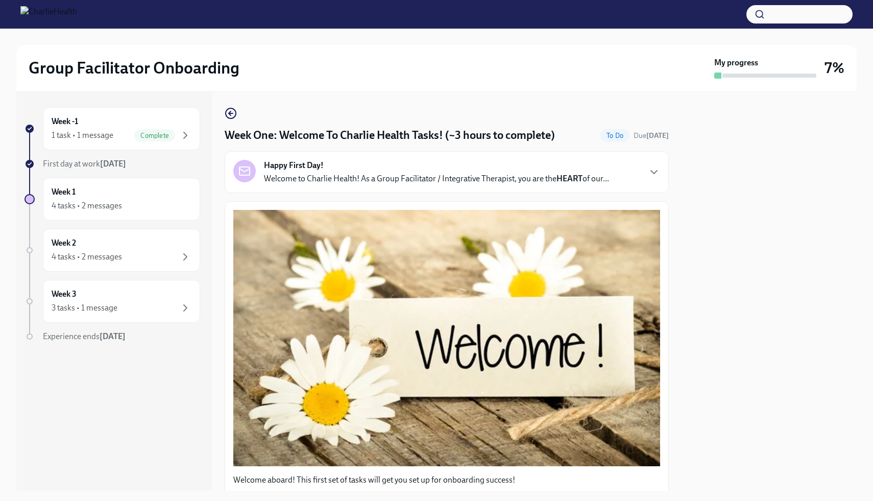
scroll to position [1322, 0]
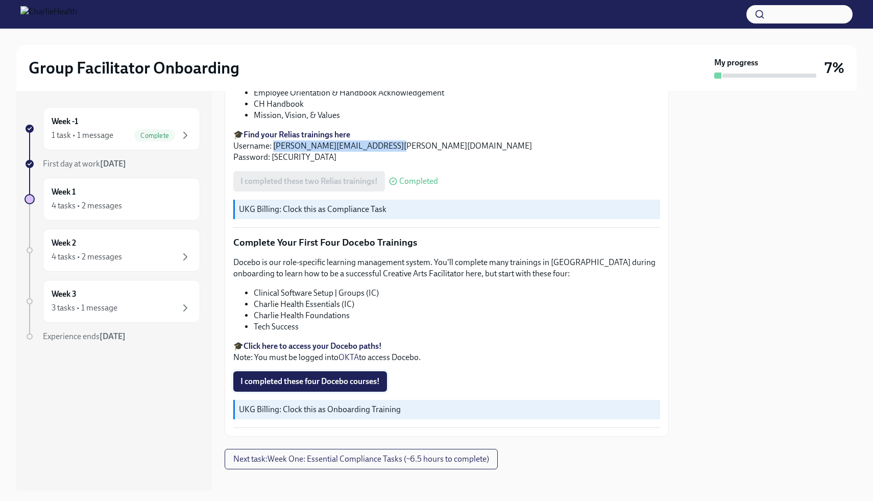
click at [311, 376] on span "I completed these four Docebo courses!" at bounding box center [309, 381] width 139 height 10
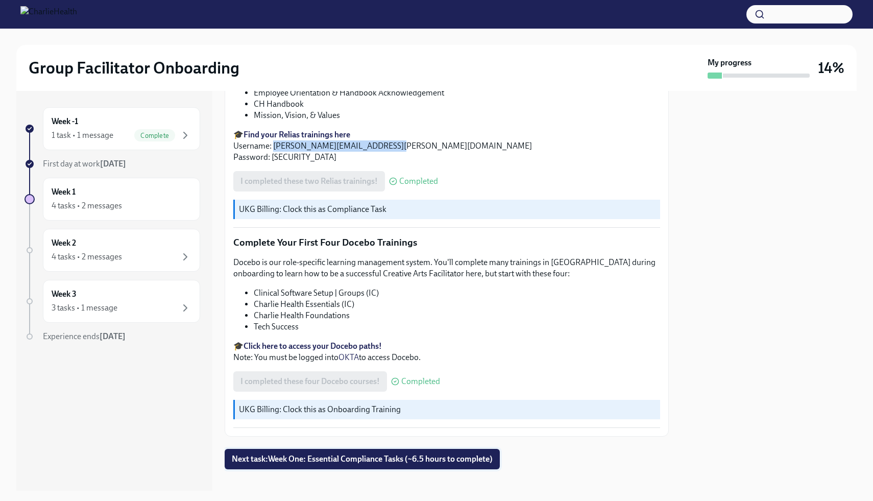
click at [377, 454] on span "Next task : Week One: Essential Compliance Tasks (~6.5 hours to complete)" at bounding box center [362, 459] width 261 height 10
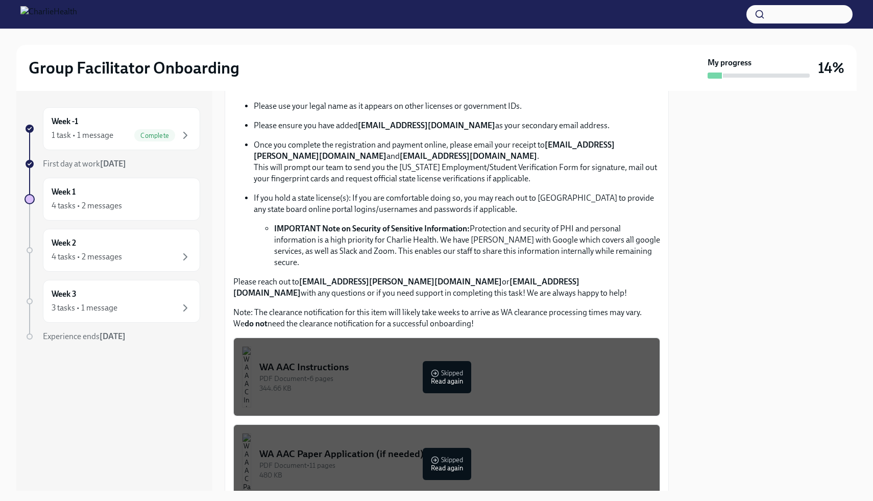
scroll to position [596, 0]
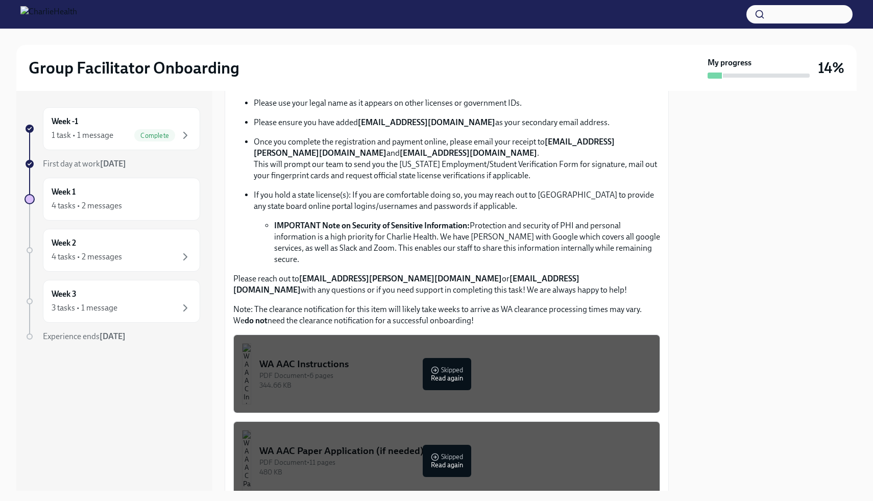
click at [446, 358] on div "WA AAC Instructions" at bounding box center [455, 363] width 392 height 13
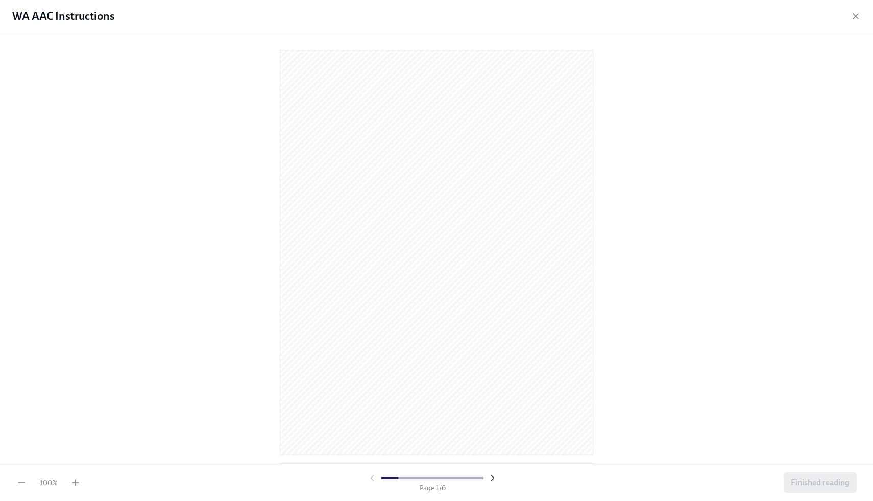
click at [491, 477] on icon "button" at bounding box center [492, 478] width 10 height 10
click at [371, 478] on icon "button" at bounding box center [372, 477] width 3 height 5
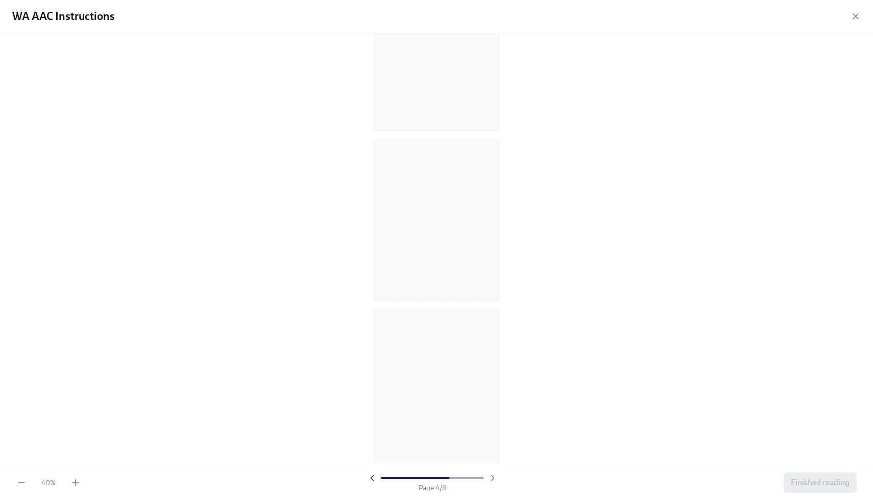
scroll to position [521, 0]
click at [79, 482] on icon "button" at bounding box center [75, 482] width 10 height 10
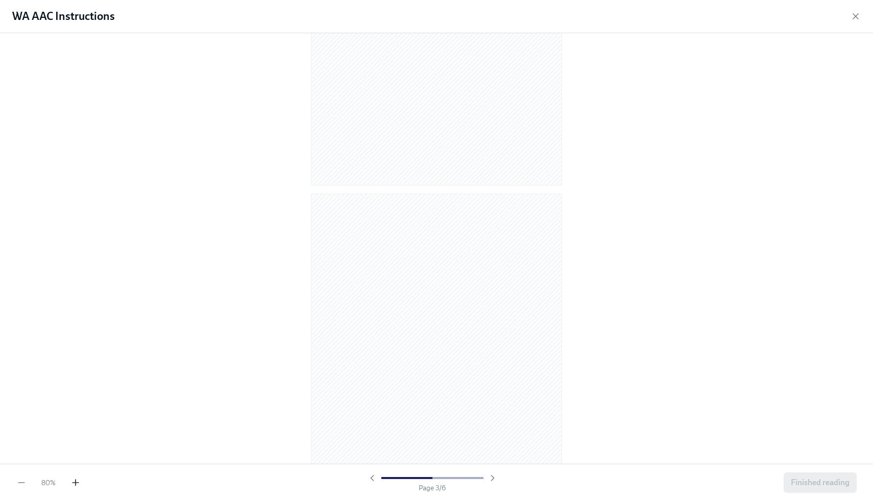
click at [79, 482] on icon "button" at bounding box center [75, 482] width 10 height 10
click at [813, 485] on span "Finished reading" at bounding box center [820, 482] width 59 height 10
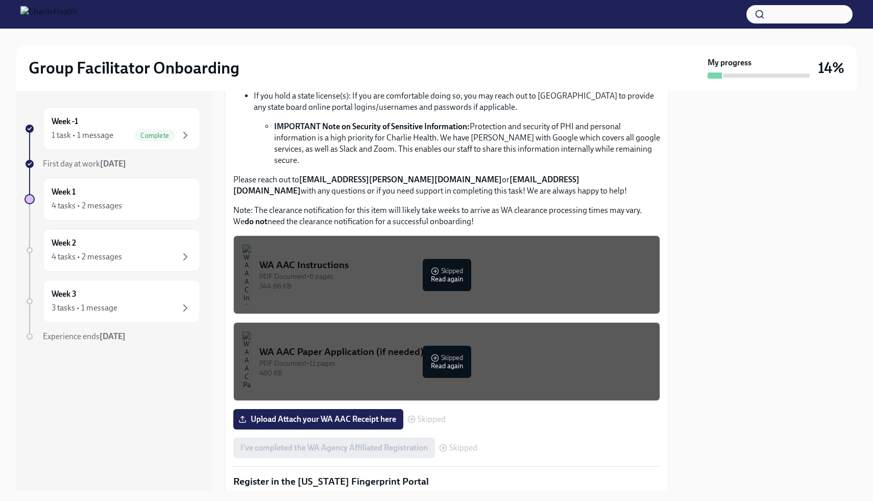
scroll to position [696, 0]
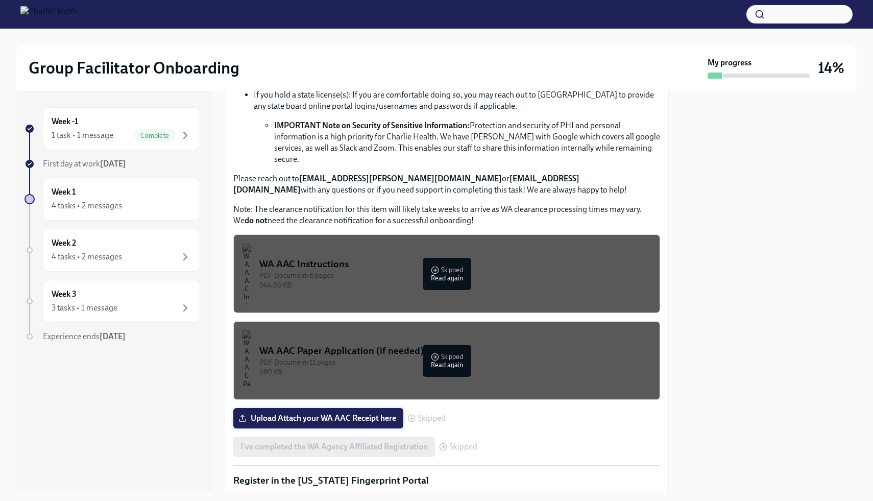
click at [342, 413] on span "Upload Attach your WA AAC Receipt here" at bounding box center [318, 418] width 156 height 10
click at [0, 0] on input "Upload Attach your WA AAC Receipt here" at bounding box center [0, 0] width 0 height 0
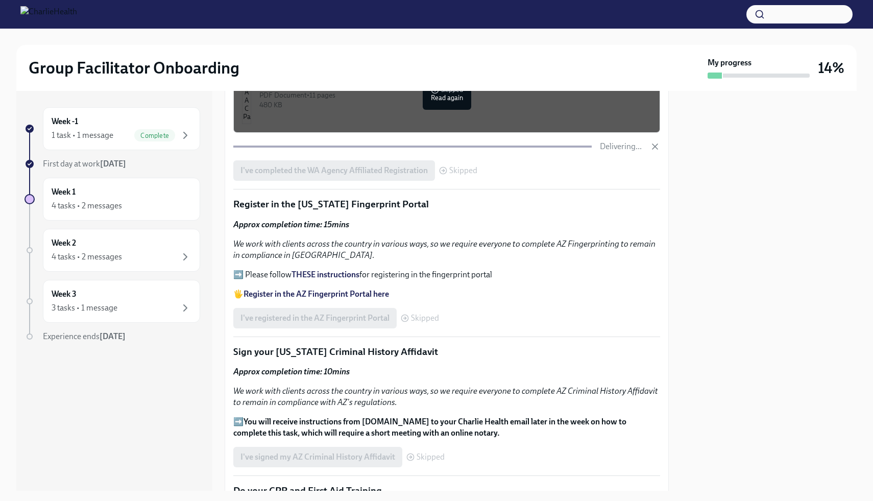
scroll to position [966, 0]
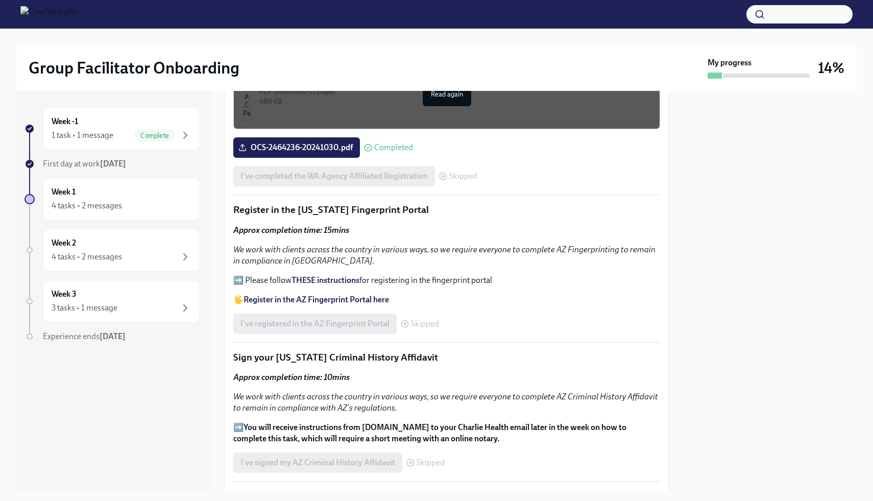
click at [333, 275] on strong "THESE instructions" at bounding box center [325, 280] width 68 height 10
click at [315, 294] on strong "Register in the AZ Fingerprint Portal here" at bounding box center [315, 299] width 145 height 10
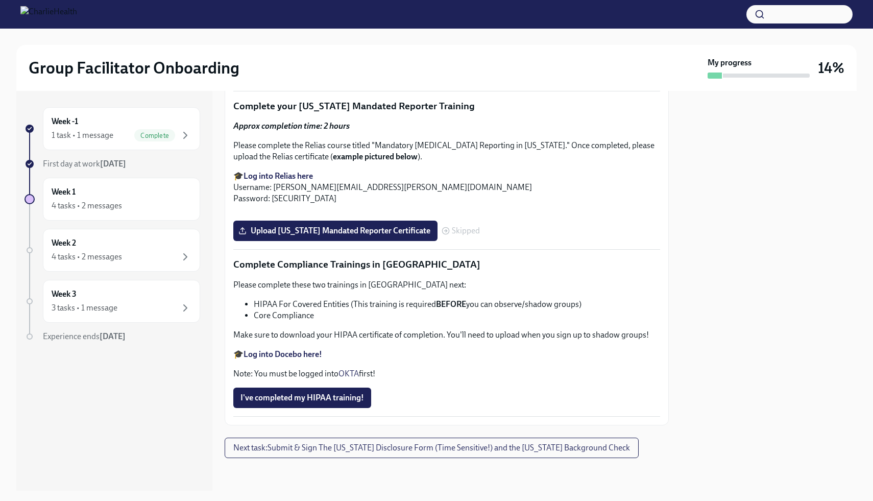
scroll to position [2333, 0]
click at [291, 400] on span "I've completed my HIPAA training!" at bounding box center [302, 397] width 124 height 10
click at [316, 450] on span "Next task : Submit & Sign The [US_STATE] Disclosure Form (Time Sensitive!) and …" at bounding box center [431, 447] width 397 height 10
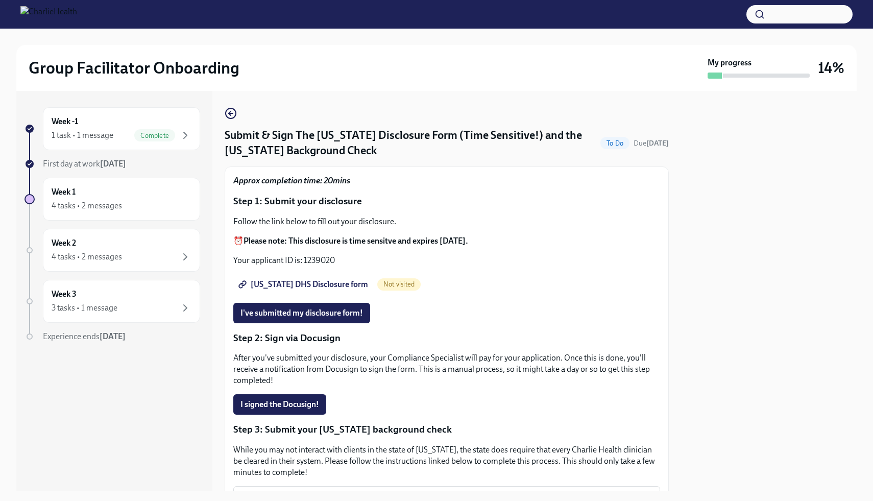
click at [336, 284] on span "[US_STATE] DHS Disclosure form" at bounding box center [304, 284] width 128 height 10
drag, startPoint x: 335, startPoint y: 260, endPoint x: 304, endPoint y: 258, distance: 31.2
click at [304, 258] on p "Your applicant ID is: 1239020" at bounding box center [446, 260] width 427 height 11
copy p "1239020"
click at [278, 310] on span "I've submitted my disclosure form!" at bounding box center [301, 313] width 122 height 10
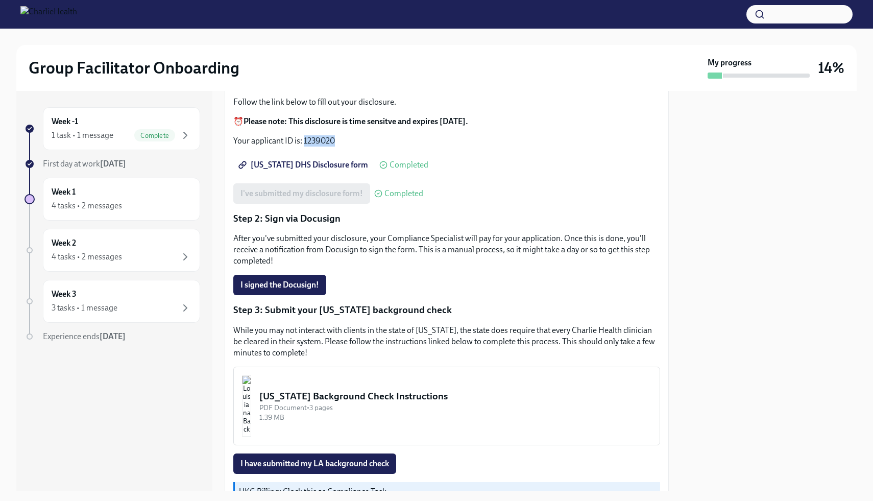
scroll to position [180, 0]
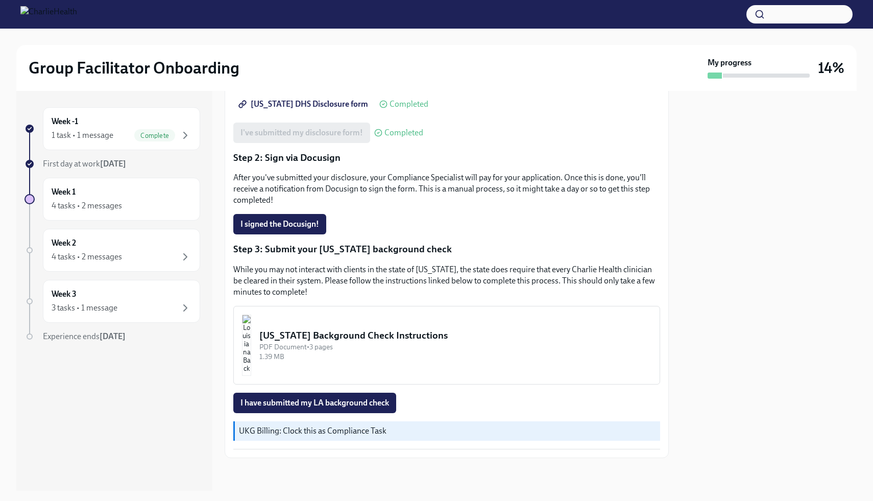
click at [306, 334] on div "[US_STATE] Background Check Instructions" at bounding box center [455, 335] width 392 height 13
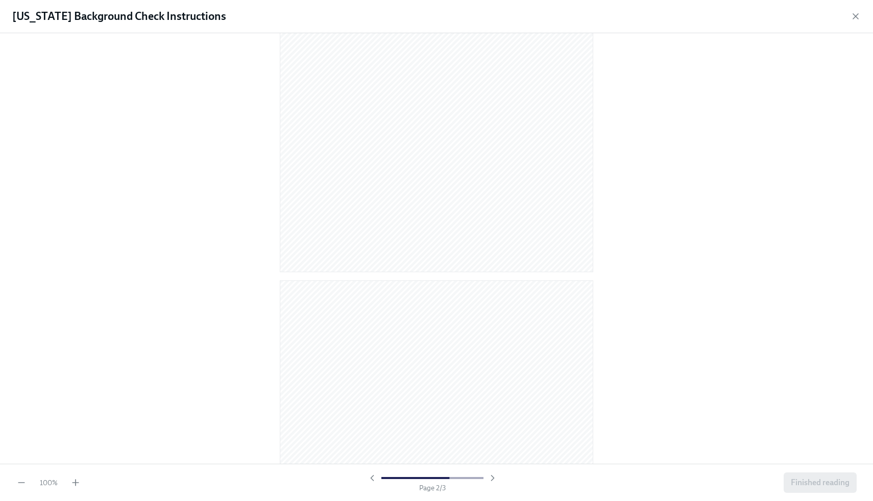
scroll to position [818, 0]
click at [809, 481] on span "Finished reading" at bounding box center [820, 482] width 59 height 10
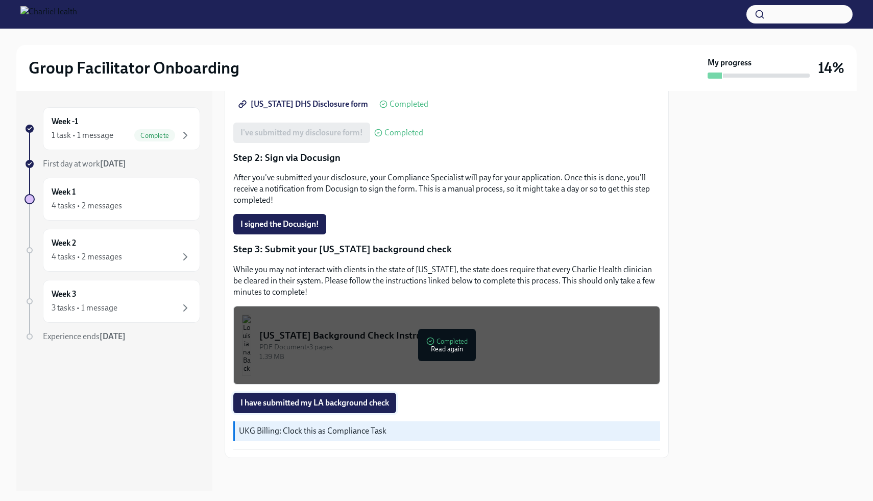
click at [330, 400] on span "I have submitted my LA background check" at bounding box center [314, 403] width 149 height 10
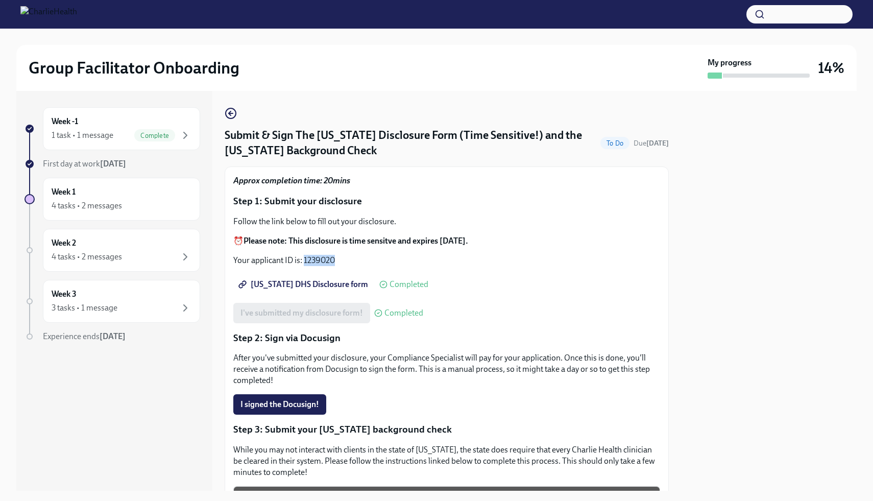
scroll to position [180, 0]
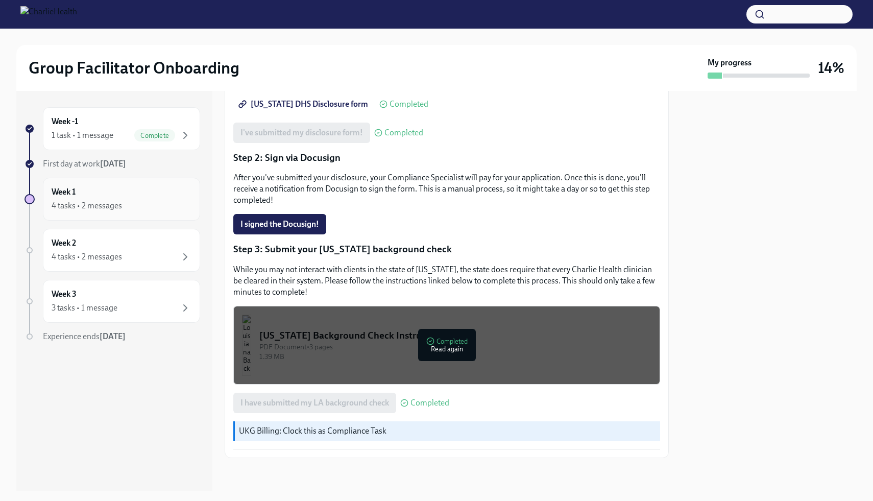
click at [103, 205] on div "4 tasks • 2 messages" at bounding box center [87, 205] width 70 height 11
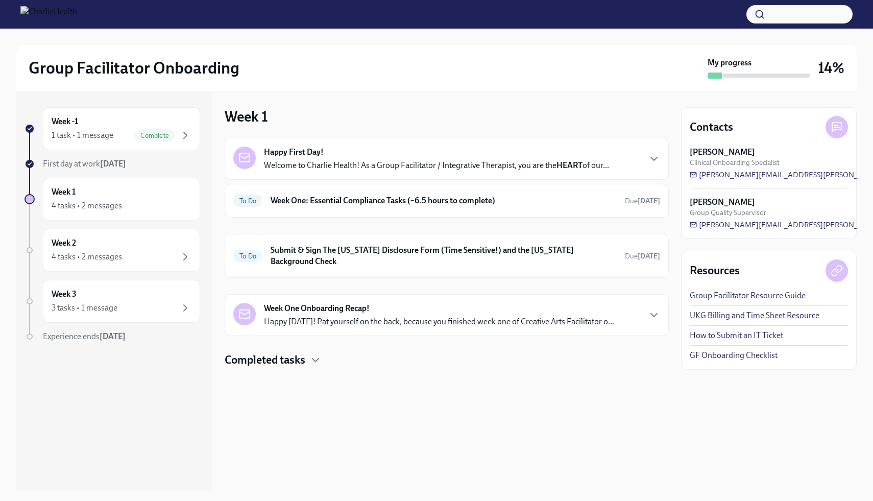
click at [322, 352] on div "Completed tasks" at bounding box center [447, 359] width 444 height 15
click at [120, 258] on div "4 tasks • 2 messages" at bounding box center [87, 256] width 70 height 11
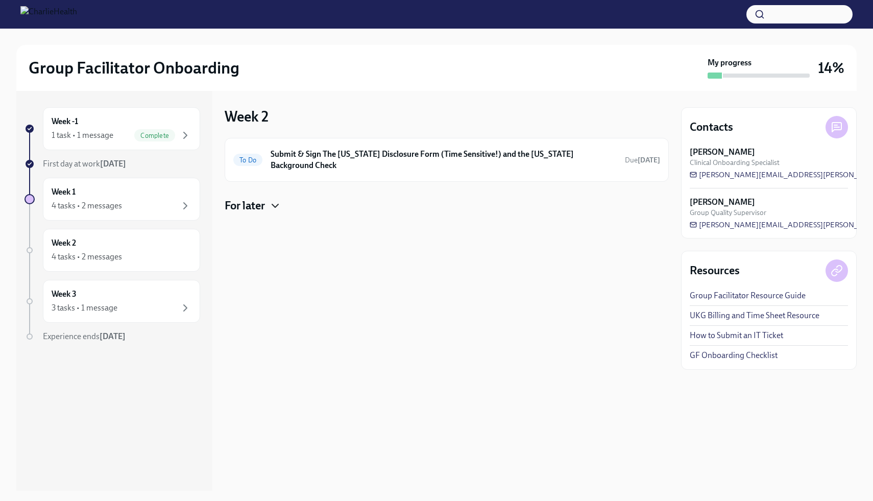
click at [276, 200] on icon "button" at bounding box center [275, 206] width 12 height 12
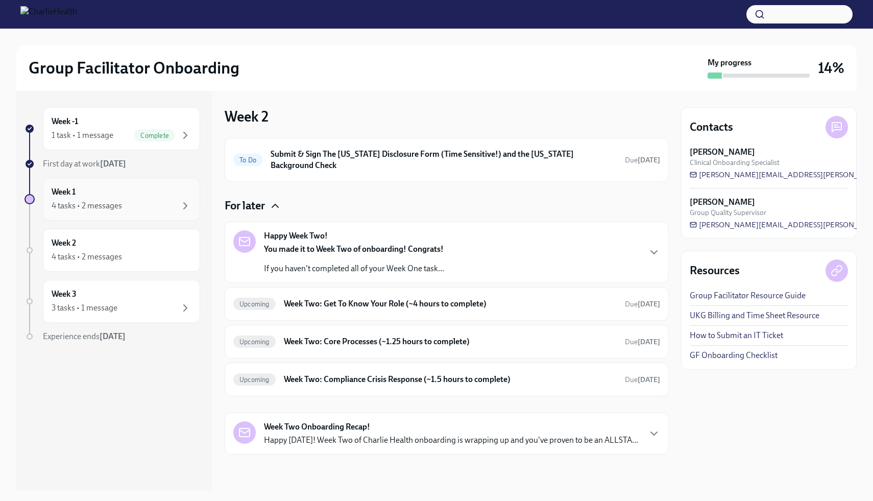
click at [130, 195] on div "Week 1 4 tasks • 2 messages" at bounding box center [122, 199] width 140 height 26
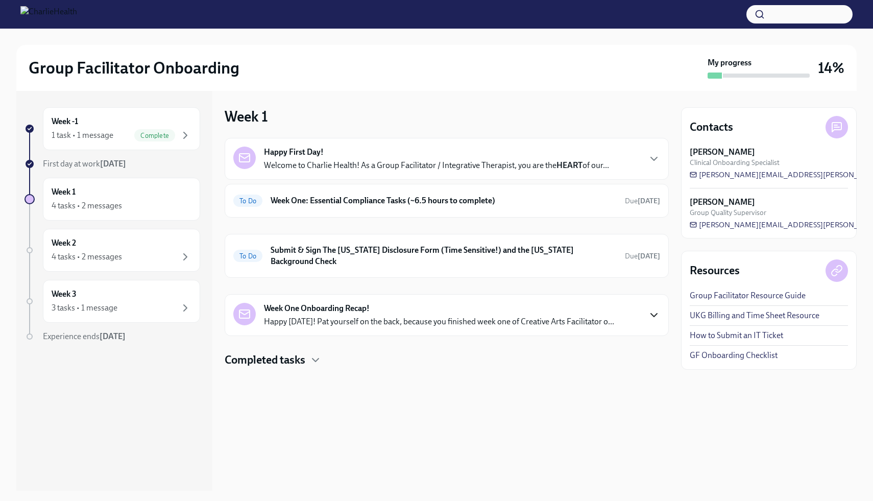
click at [651, 309] on icon "button" at bounding box center [654, 315] width 12 height 12
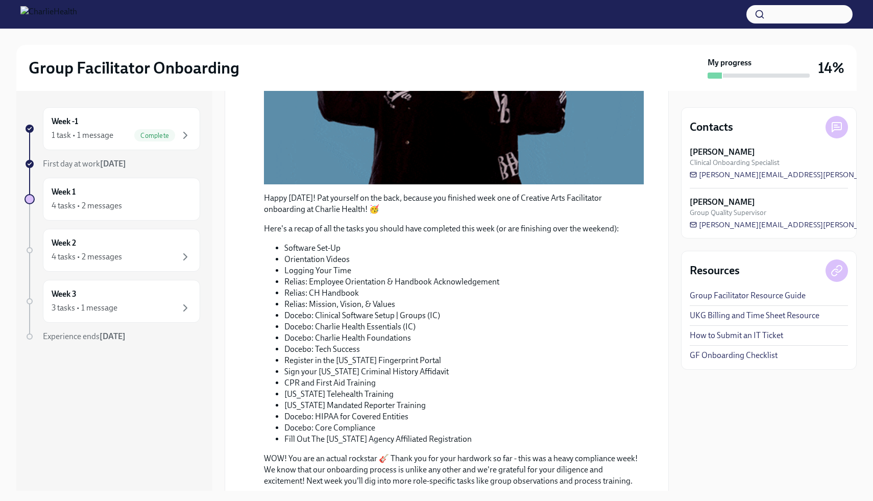
scroll to position [465, 0]
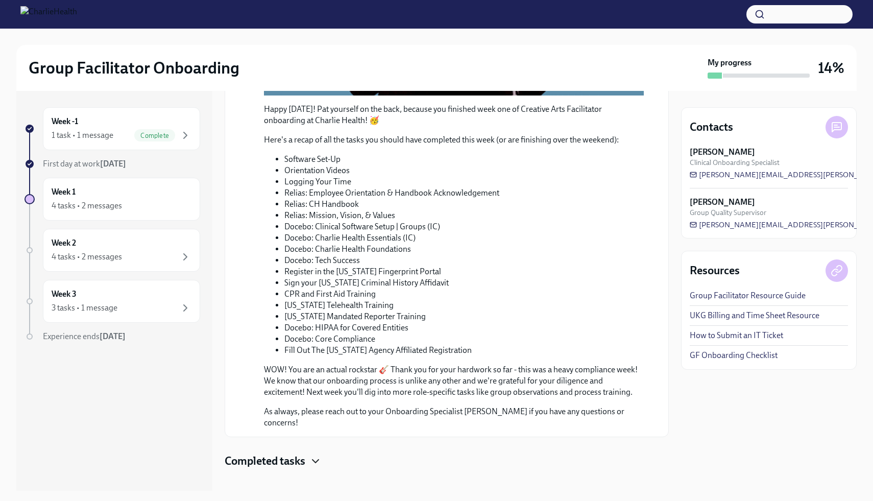
click at [318, 455] on icon "button" at bounding box center [315, 461] width 12 height 12
